Goal: Navigation & Orientation: Find specific page/section

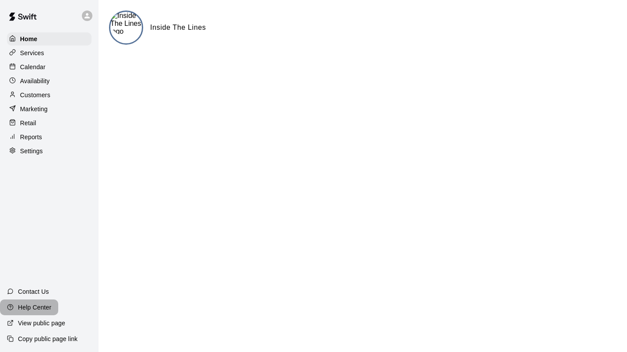
click at [39, 307] on p "Help Center" at bounding box center [34, 307] width 33 height 9
click at [27, 99] on p "Customers" at bounding box center [35, 95] width 30 height 9
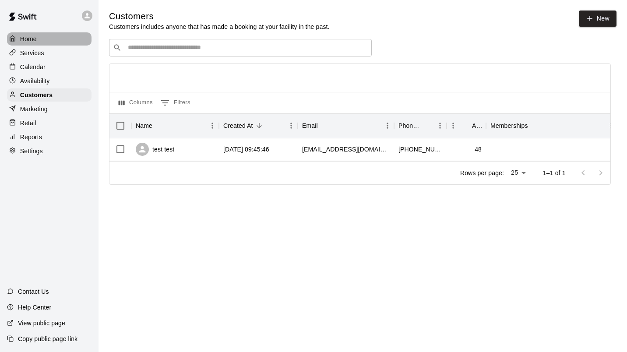
click at [35, 42] on p "Home" at bounding box center [28, 39] width 17 height 9
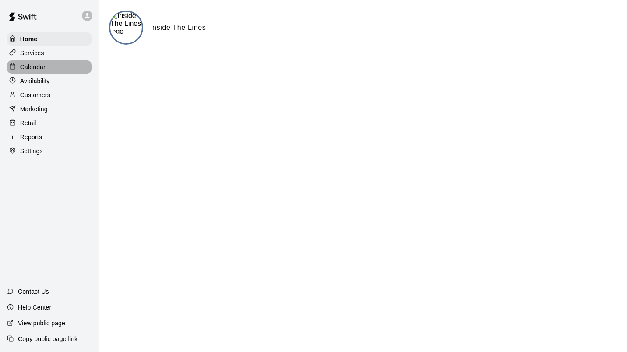
click at [32, 74] on div "Calendar" at bounding box center [49, 66] width 85 height 13
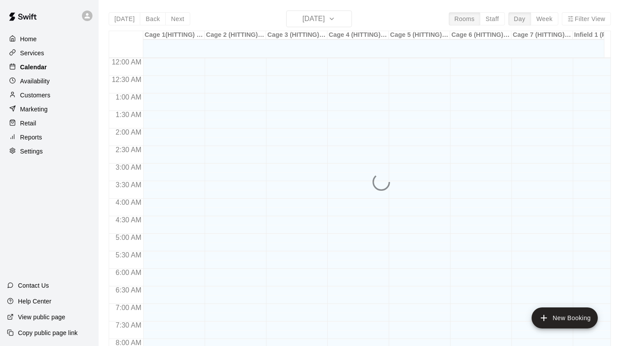
scroll to position [511, 0]
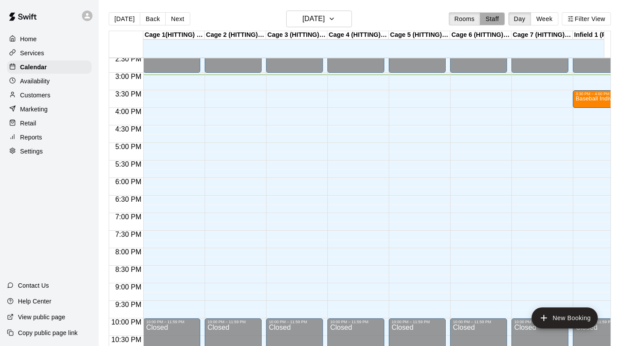
click at [502, 21] on button "Staff" at bounding box center [492, 18] width 25 height 13
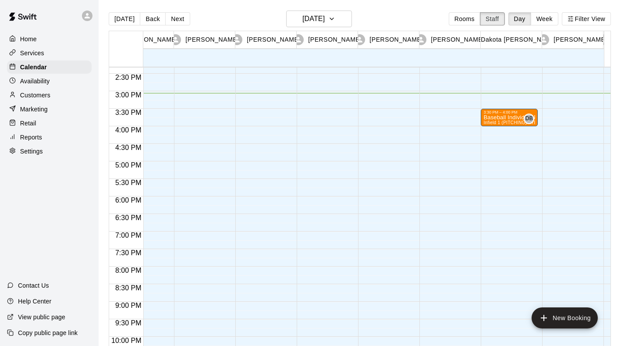
scroll to position [503, 153]
drag, startPoint x: 517, startPoint y: 118, endPoint x: 507, endPoint y: 113, distance: 11.0
click at [507, 113] on div "3:30 PM – 4:00 PM" at bounding box center [509, 111] width 52 height 4
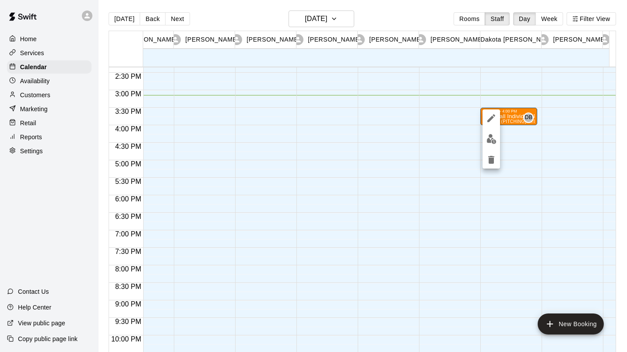
click at [437, 12] on div at bounding box center [313, 176] width 627 height 352
